Goal: Task Accomplishment & Management: Manage account settings

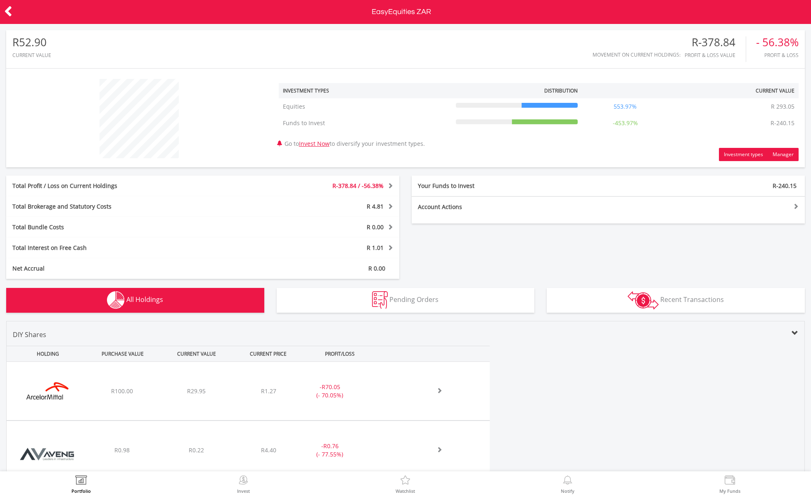
click at [790, 151] on button "Manager" at bounding box center [783, 154] width 31 height 13
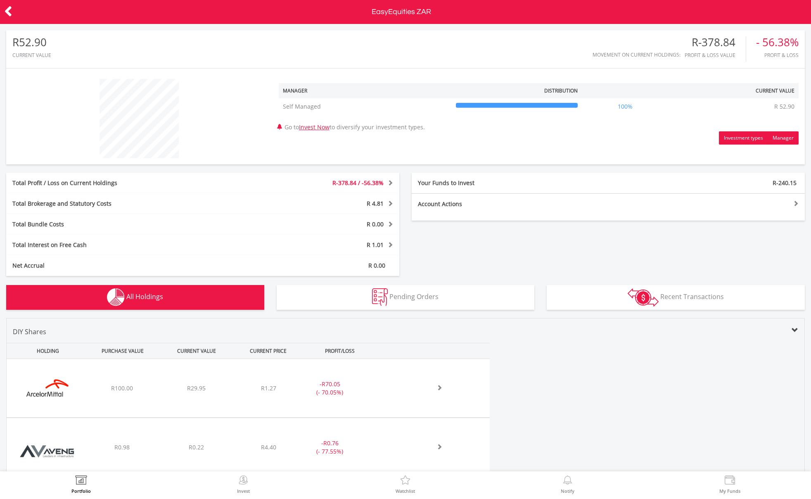
click at [747, 141] on button "Investment types" at bounding box center [743, 137] width 49 height 13
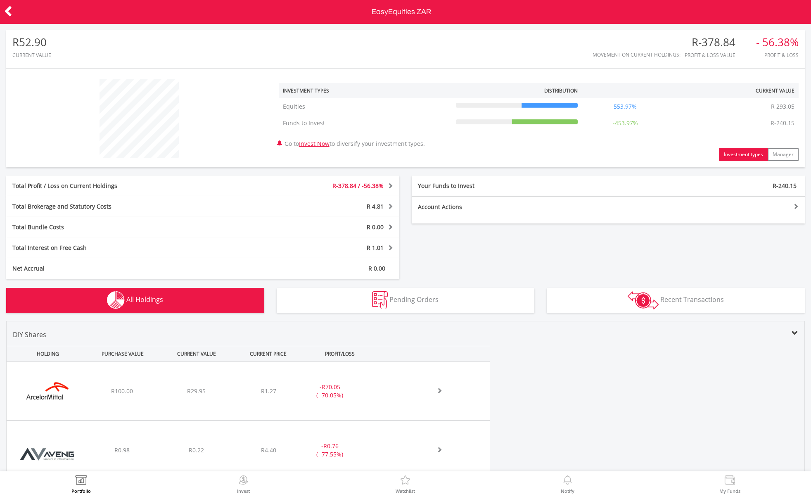
click at [762, 184] on div "R-240.15" at bounding box center [707, 186] width 197 height 8
click at [771, 205] on div at bounding box center [707, 206] width 197 height 6
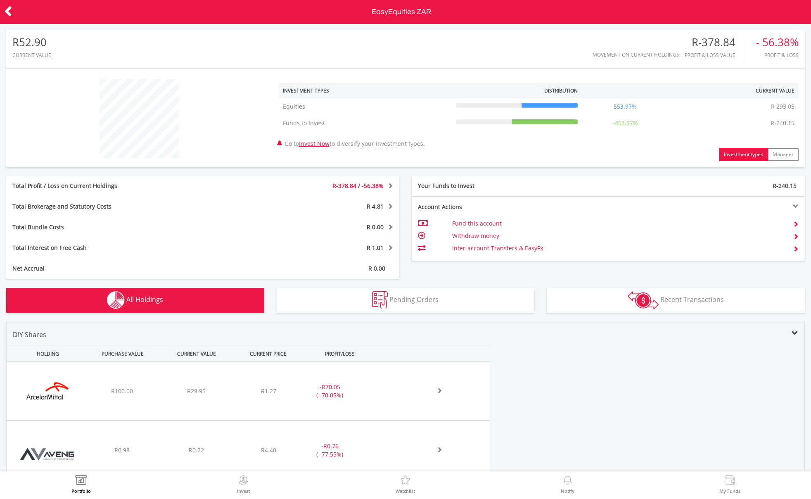
click at [493, 234] on td "Withdraw money" at bounding box center [615, 236] width 326 height 12
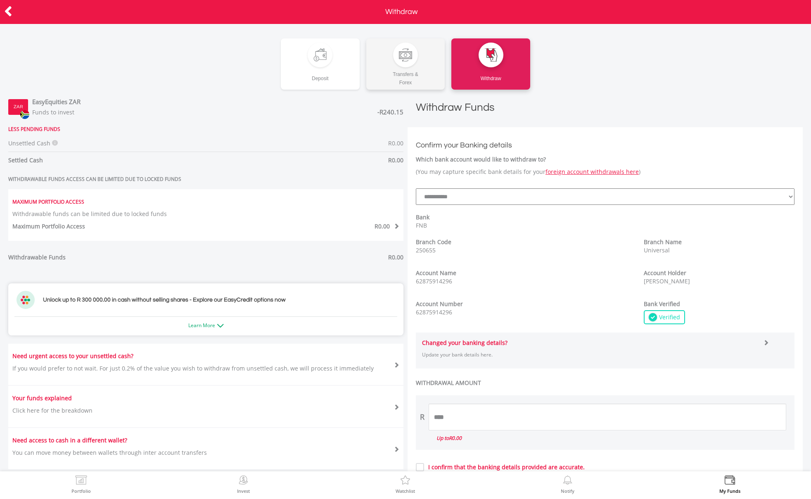
click at [421, 75] on div "Transfers & Forex" at bounding box center [405, 76] width 79 height 19
click at [7, 7] on icon at bounding box center [8, 11] width 8 height 16
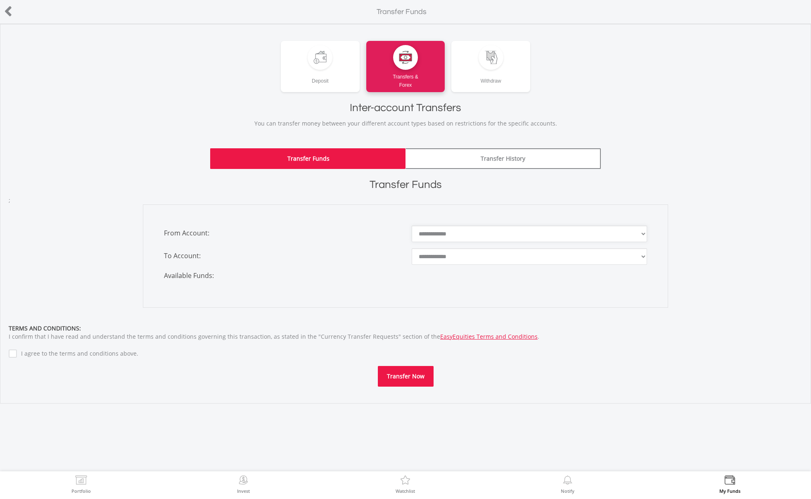
drag, startPoint x: 532, startPoint y: 230, endPoint x: 552, endPoint y: 286, distance: 59.9
click at [555, 290] on div "**********" at bounding box center [405, 256] width 525 height 103
click at [6, 7] on icon at bounding box center [8, 11] width 8 height 16
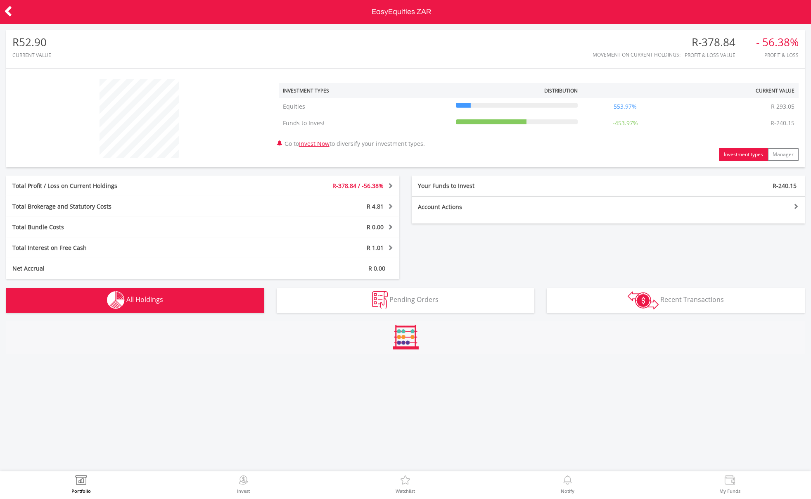
click at [7, 8] on icon at bounding box center [8, 11] width 8 height 16
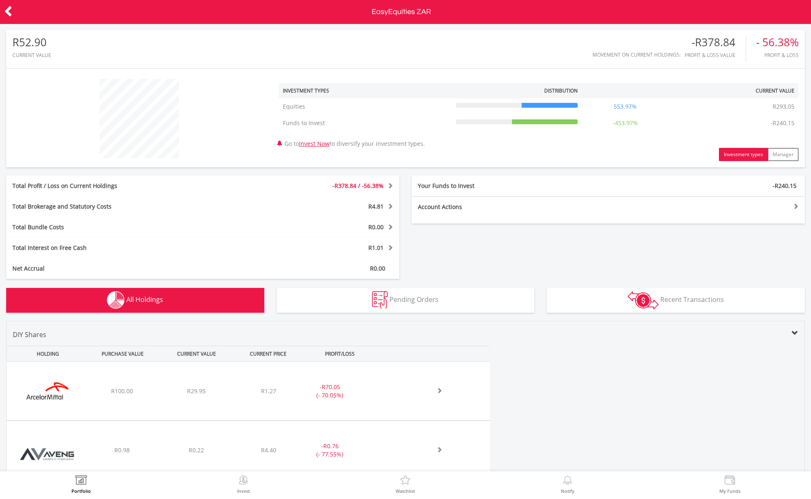
click at [654, 102] on td "553.97%" at bounding box center [625, 106] width 87 height 17
click at [559, 108] on div at bounding box center [517, 106] width 122 height 8
click at [559, 105] on icon at bounding box center [517, 105] width 122 height 0
click at [358, 107] on td "Equities" at bounding box center [366, 106] width 174 height 17
drag, startPoint x: 298, startPoint y: 107, endPoint x: 340, endPoint y: 88, distance: 46.4
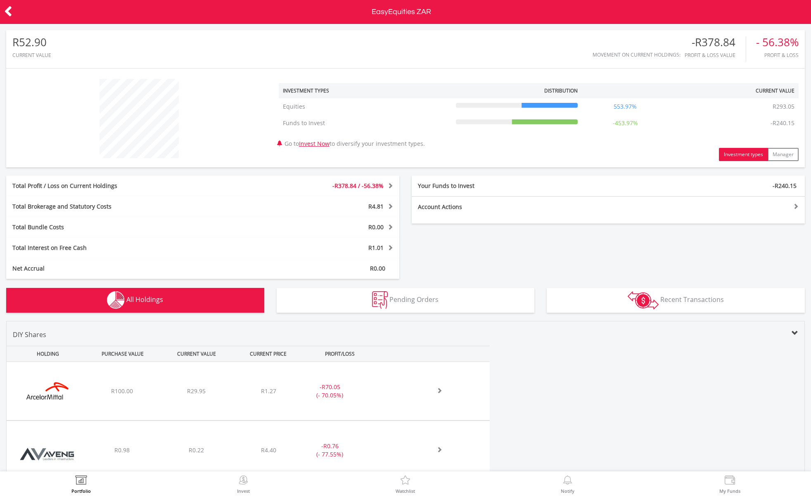
click at [299, 107] on td "Equities" at bounding box center [366, 106] width 174 height 17
drag, startPoint x: 662, startPoint y: 96, endPoint x: 650, endPoint y: 99, distance: 12.8
click at [662, 96] on th at bounding box center [625, 90] width 87 height 15
drag, startPoint x: 634, startPoint y: 108, endPoint x: 690, endPoint y: 100, distance: 56.3
click at [642, 106] on td "553.97%" at bounding box center [625, 106] width 87 height 17
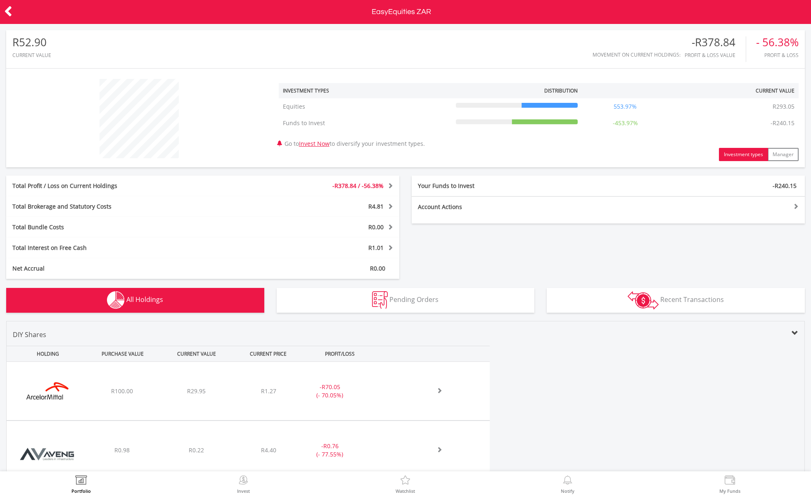
click at [780, 102] on td "R293.05" at bounding box center [784, 106] width 30 height 17
click at [372, 190] on span "-R378.84 / -56.38%" at bounding box center [358, 186] width 51 height 8
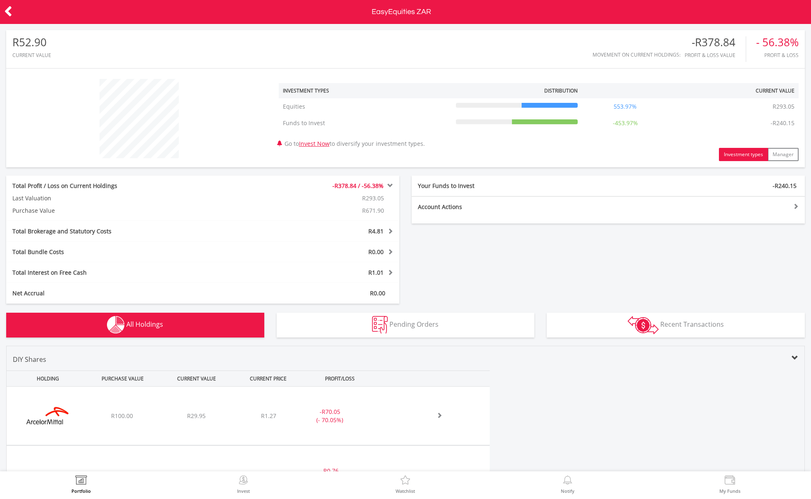
click at [377, 189] on span "-R378.84 / -56.38%" at bounding box center [358, 186] width 51 height 8
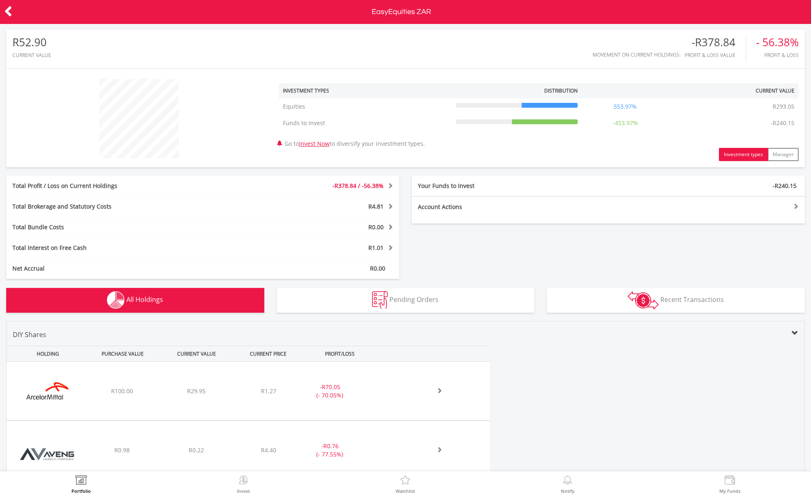
click at [383, 208] on span "R4.81" at bounding box center [376, 206] width 15 height 8
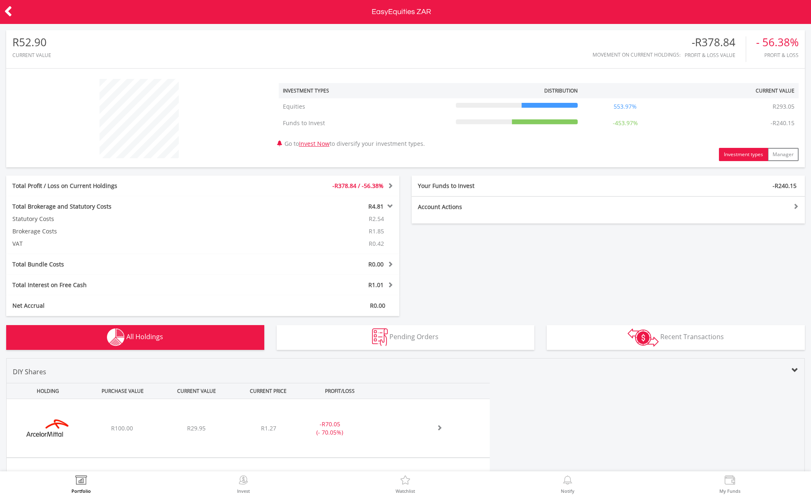
click at [383, 208] on span "R4.81" at bounding box center [376, 206] width 15 height 8
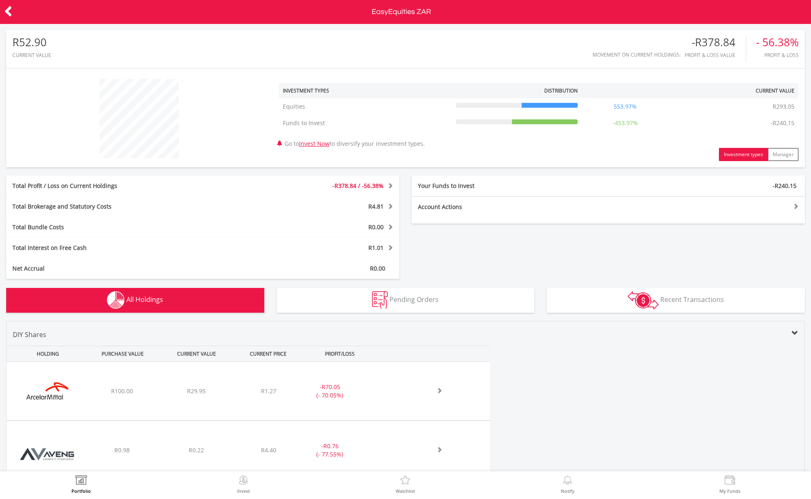
click at [573, 295] on button "Transactions Recent Transactions" at bounding box center [676, 300] width 258 height 25
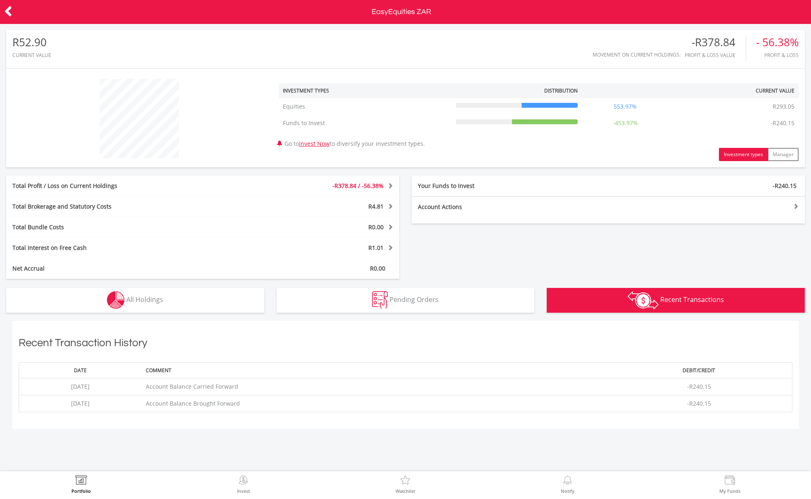
click at [484, 303] on button "Pending Orders Pending Orders" at bounding box center [406, 300] width 258 height 25
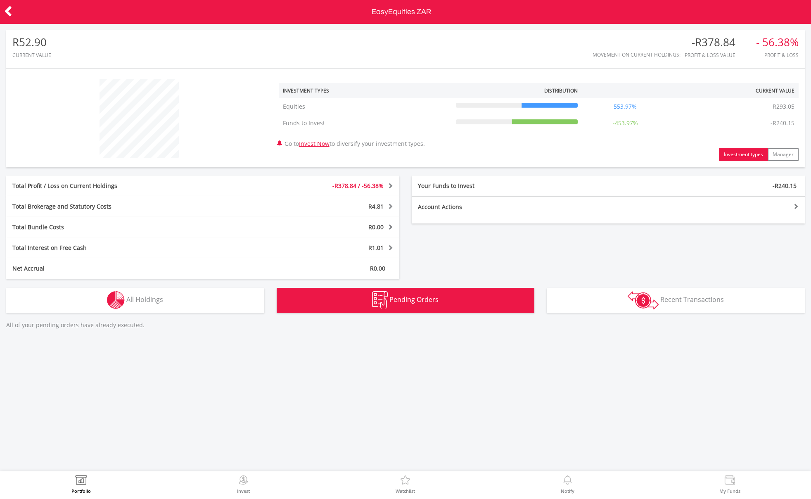
click at [217, 304] on button "Holdings All Holdings" at bounding box center [135, 300] width 258 height 25
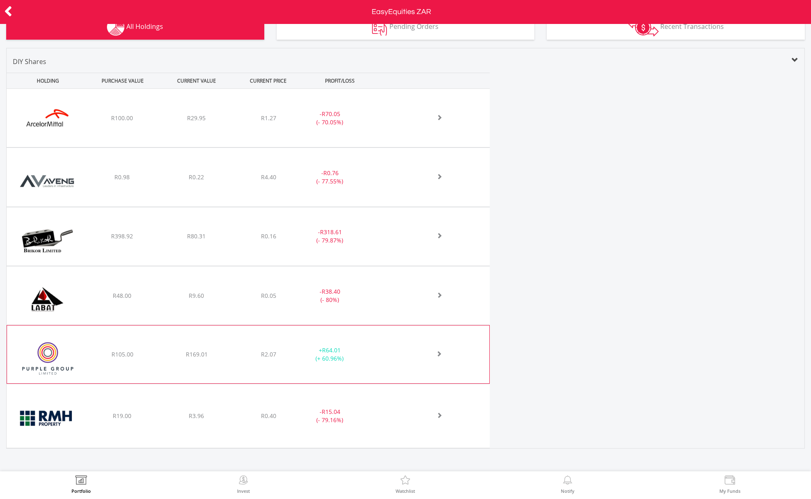
scroll to position [273, 0]
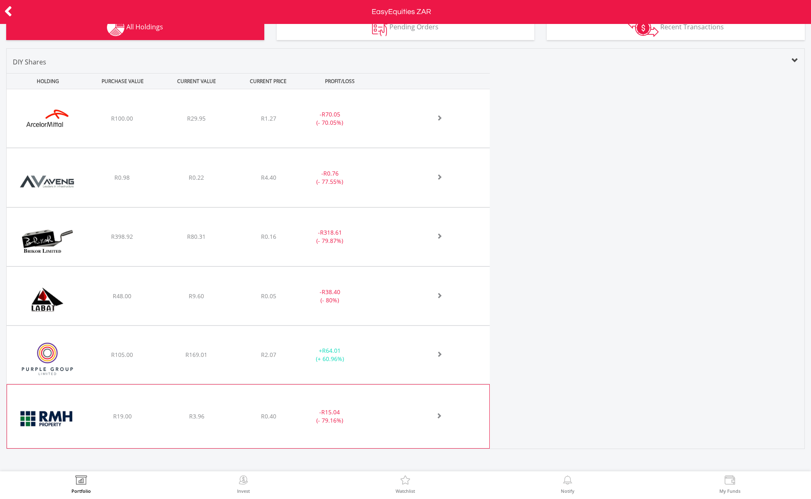
click at [277, 435] on div "﻿ RMB Holdings Limited R19.00 R3.96 R0.40 - R15.04 (- 79.16%)" at bounding box center [248, 417] width 483 height 64
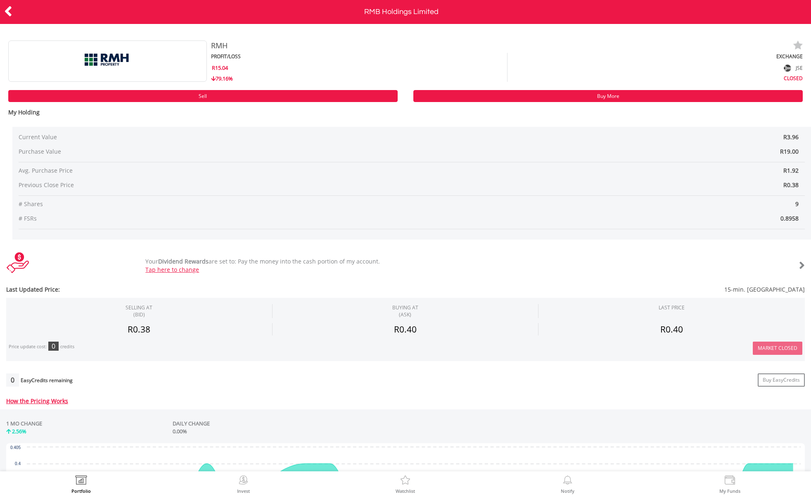
click at [794, 70] on div "JSE" at bounding box center [656, 67] width 296 height 12
click at [794, 75] on div "CLOSED" at bounding box center [656, 78] width 296 height 8
click at [795, 262] on div at bounding box center [772, 266] width 67 height 12
click at [184, 269] on link "Tap here to change" at bounding box center [172, 270] width 54 height 8
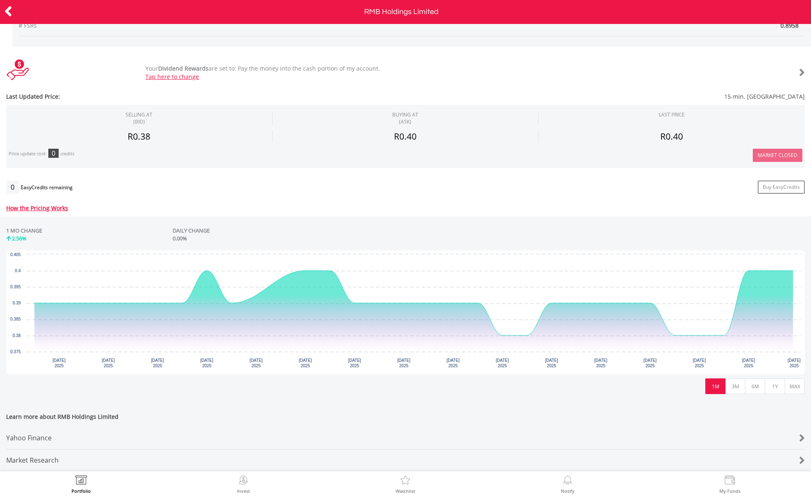
scroll to position [198, 0]
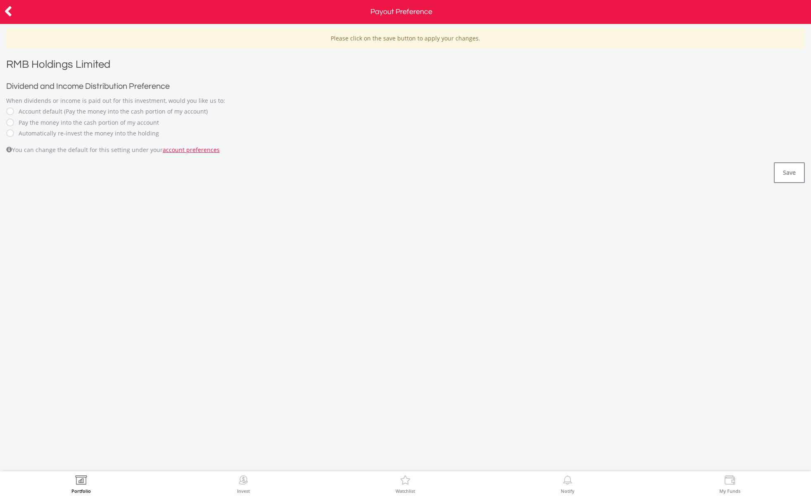
click at [101, 135] on label "Automatically re-invest the money into the holding" at bounding box center [86, 133] width 145 height 8
click at [793, 176] on button "Save" at bounding box center [789, 172] width 31 height 21
click at [766, 165] on div "Please click on the save button to apply your changes. RMB Holdings Limited Div…" at bounding box center [405, 247] width 811 height 447
click at [305, 31] on div "Please click on the save button to apply your changes." at bounding box center [405, 38] width 799 height 21
click at [7, 5] on icon at bounding box center [8, 11] width 8 height 16
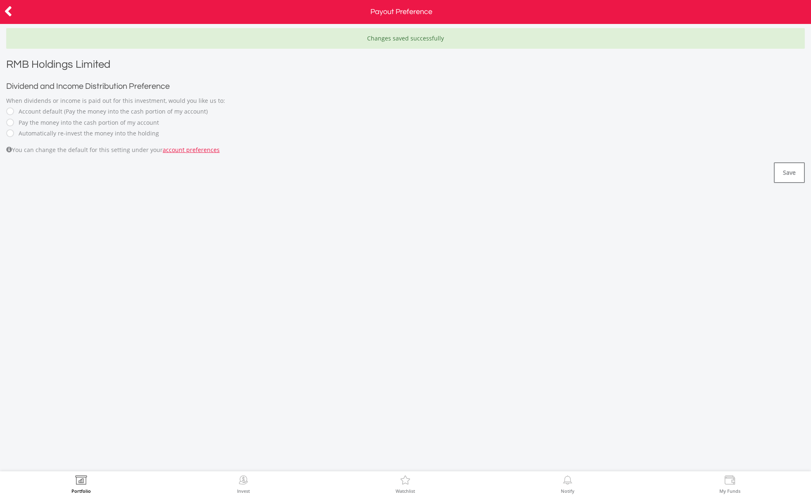
click at [12, 9] on div at bounding box center [40, 11] width 81 height 17
click at [9, 7] on icon at bounding box center [8, 11] width 8 height 16
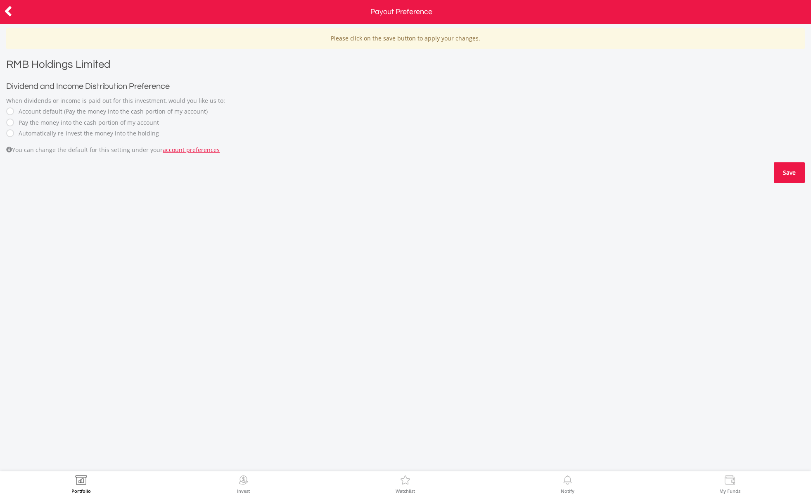
click at [791, 176] on button "Save" at bounding box center [789, 172] width 31 height 21
click at [3, 10] on div at bounding box center [40, 11] width 81 height 17
click at [7, 10] on icon at bounding box center [8, 11] width 8 height 16
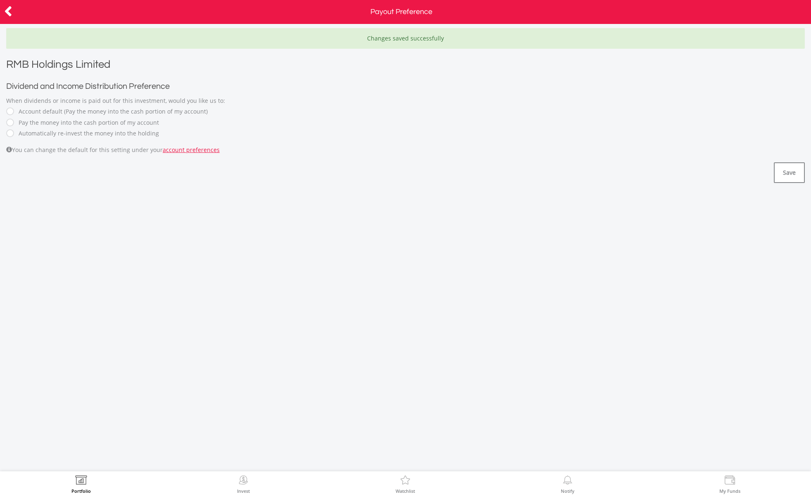
click at [11, 14] on icon at bounding box center [8, 11] width 8 height 16
